Goal: Transaction & Acquisition: Purchase product/service

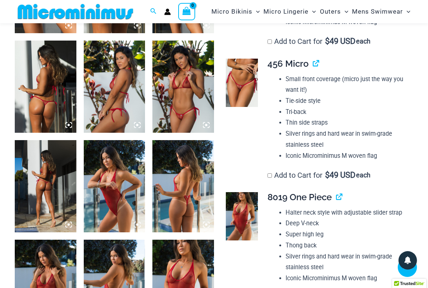
scroll to position [559, 0]
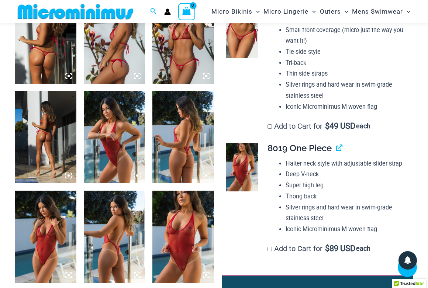
click at [243, 157] on img at bounding box center [242, 167] width 32 height 48
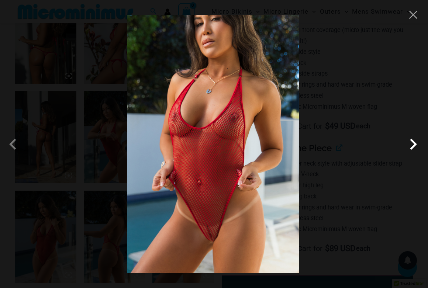
click at [414, 145] on span at bounding box center [413, 144] width 22 height 22
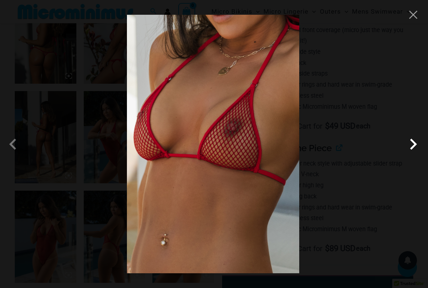
click at [416, 145] on span at bounding box center [413, 144] width 22 height 22
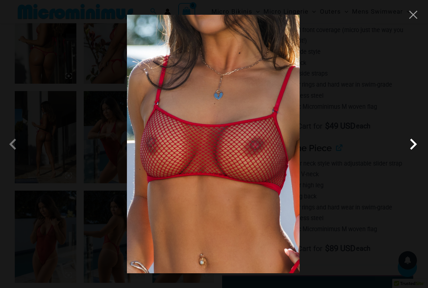
click at [416, 145] on span at bounding box center [413, 144] width 22 height 22
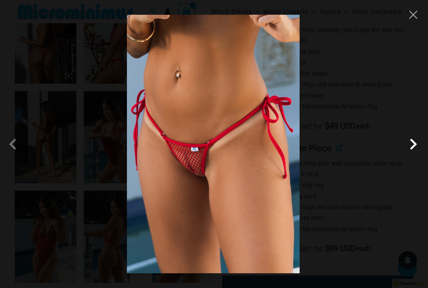
click at [416, 145] on span at bounding box center [413, 144] width 22 height 22
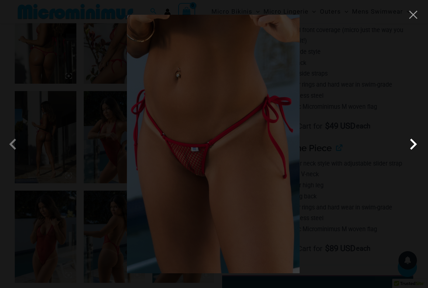
click at [416, 145] on span at bounding box center [413, 144] width 22 height 22
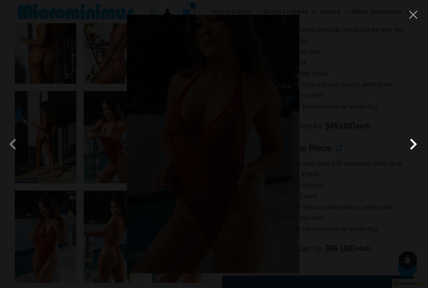
click at [416, 145] on span at bounding box center [413, 144] width 22 height 22
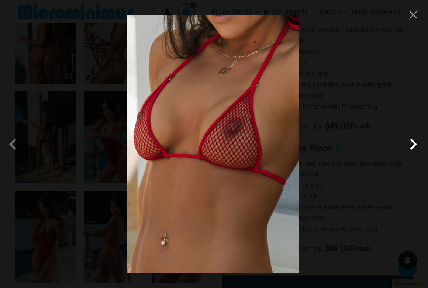
click at [416, 145] on span at bounding box center [413, 144] width 22 height 22
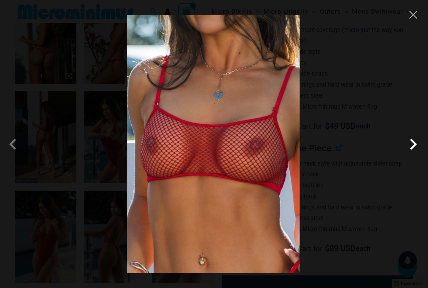
click at [416, 145] on span at bounding box center [413, 144] width 22 height 22
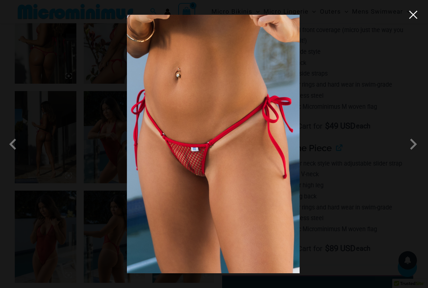
click at [415, 15] on button "Close" at bounding box center [412, 14] width 11 height 11
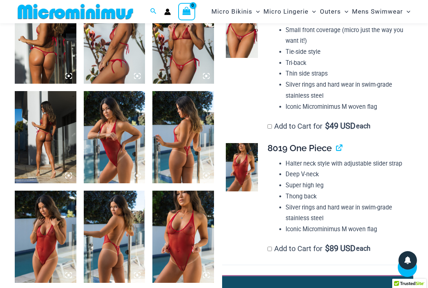
click at [243, 168] on img at bounding box center [242, 167] width 32 height 48
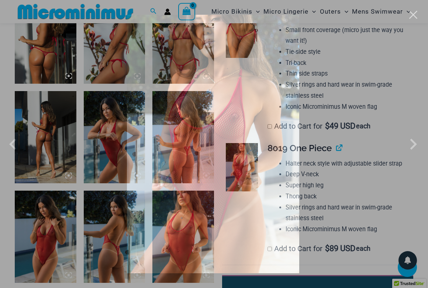
click at [243, 168] on img at bounding box center [213, 144] width 172 height 258
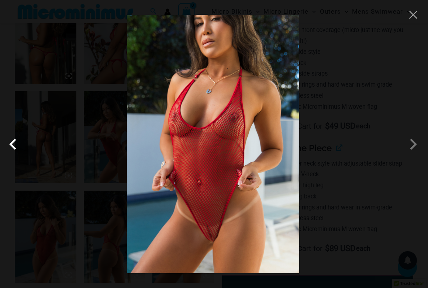
click at [15, 144] on span at bounding box center [15, 144] width 22 height 22
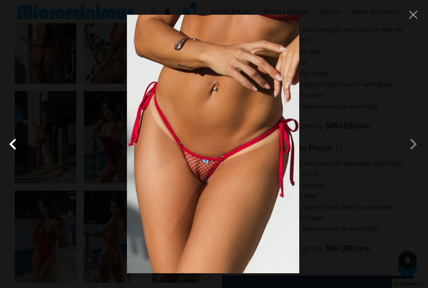
click at [15, 144] on span at bounding box center [15, 144] width 22 height 22
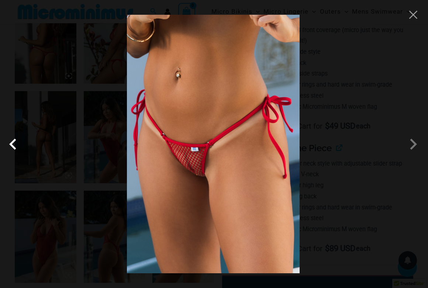
click at [15, 144] on span at bounding box center [15, 144] width 22 height 22
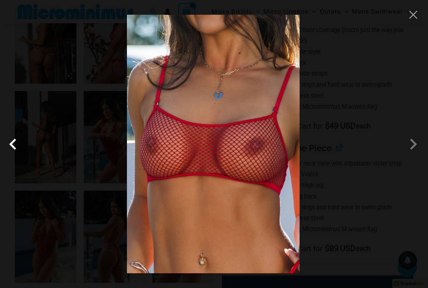
click at [15, 144] on span at bounding box center [15, 144] width 22 height 22
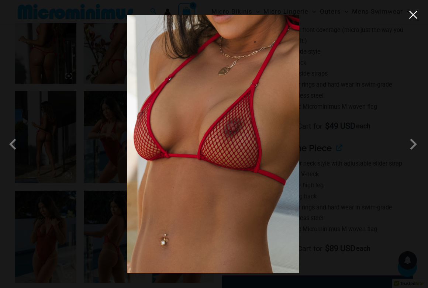
click at [414, 14] on button "Close" at bounding box center [412, 14] width 11 height 11
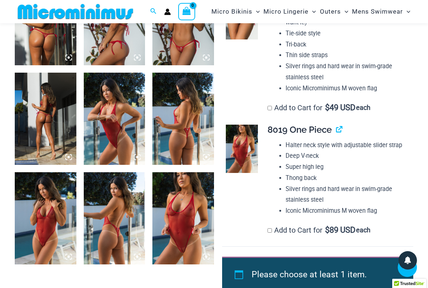
scroll to position [581, 0]
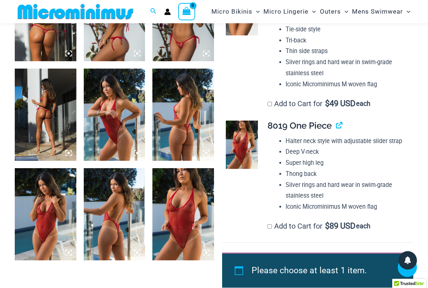
click at [183, 117] on img at bounding box center [183, 115] width 62 height 92
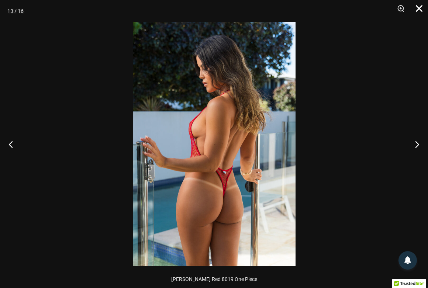
click at [420, 6] on button "Close" at bounding box center [416, 11] width 18 height 22
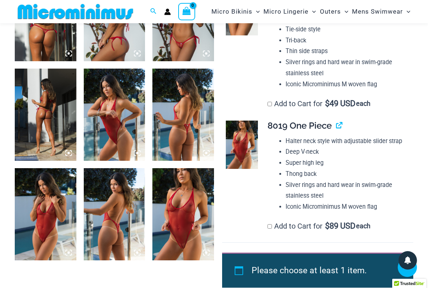
click at [237, 137] on img at bounding box center [242, 145] width 32 height 48
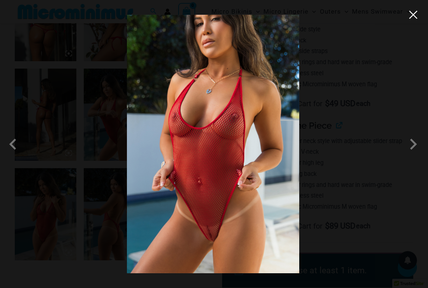
click at [413, 17] on button "Close" at bounding box center [412, 14] width 11 height 11
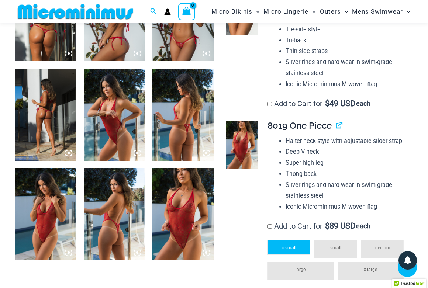
click at [288, 245] on span "x-small" at bounding box center [289, 247] width 14 height 5
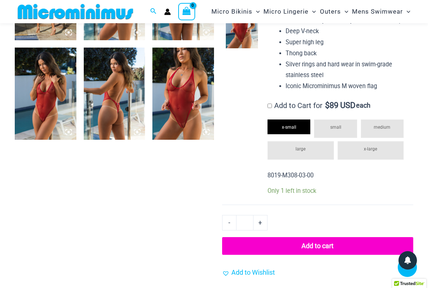
scroll to position [716, 0]
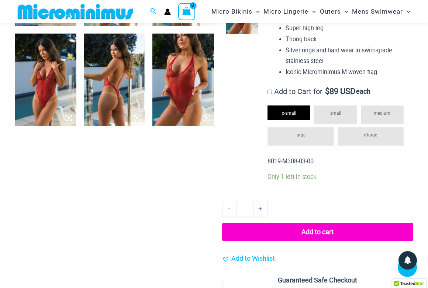
click at [313, 223] on button "Add to cart" at bounding box center [317, 232] width 191 height 18
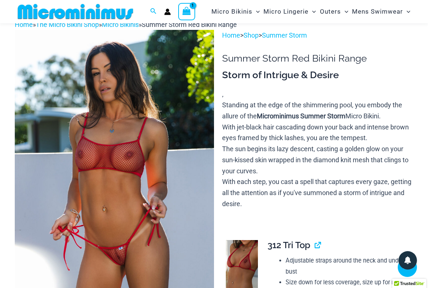
scroll to position [8, 0]
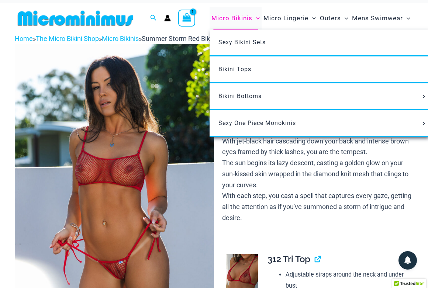
click at [240, 17] on span "Micro Bikinis" at bounding box center [231, 18] width 41 height 19
click at [234, 94] on span "Bikini Bottoms" at bounding box center [239, 96] width 43 height 7
click at [236, 94] on span "Bikini Bottoms" at bounding box center [239, 96] width 43 height 7
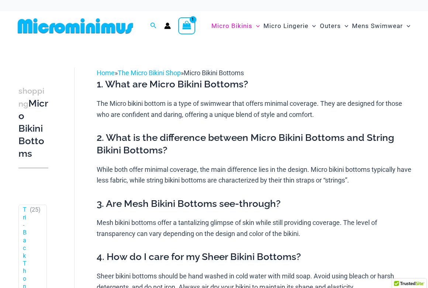
click at [236, 94] on div "1. What are Micro Bikini Bottoms? The Micro bikini bottom is a type of swimwear…" at bounding box center [255, 249] width 316 height 343
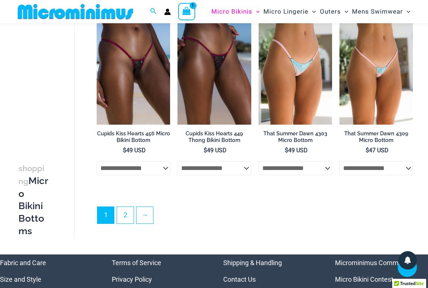
scroll to position [1726, 0]
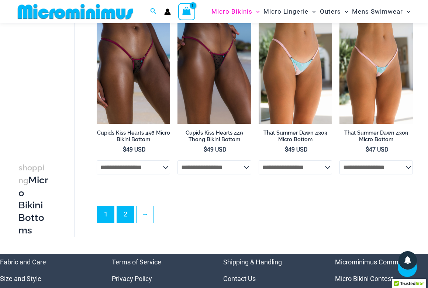
click at [124, 212] on link "2" at bounding box center [125, 214] width 17 height 17
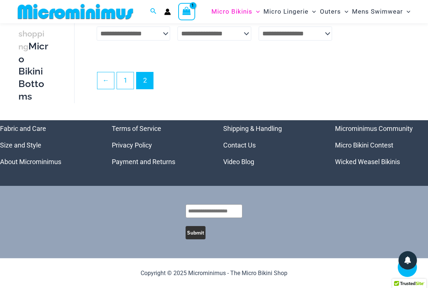
scroll to position [1513, 0]
click at [365, 161] on link "Wicked Weasel Bikinis" at bounding box center [367, 162] width 65 height 8
